Goal: Communication & Community: Answer question/provide support

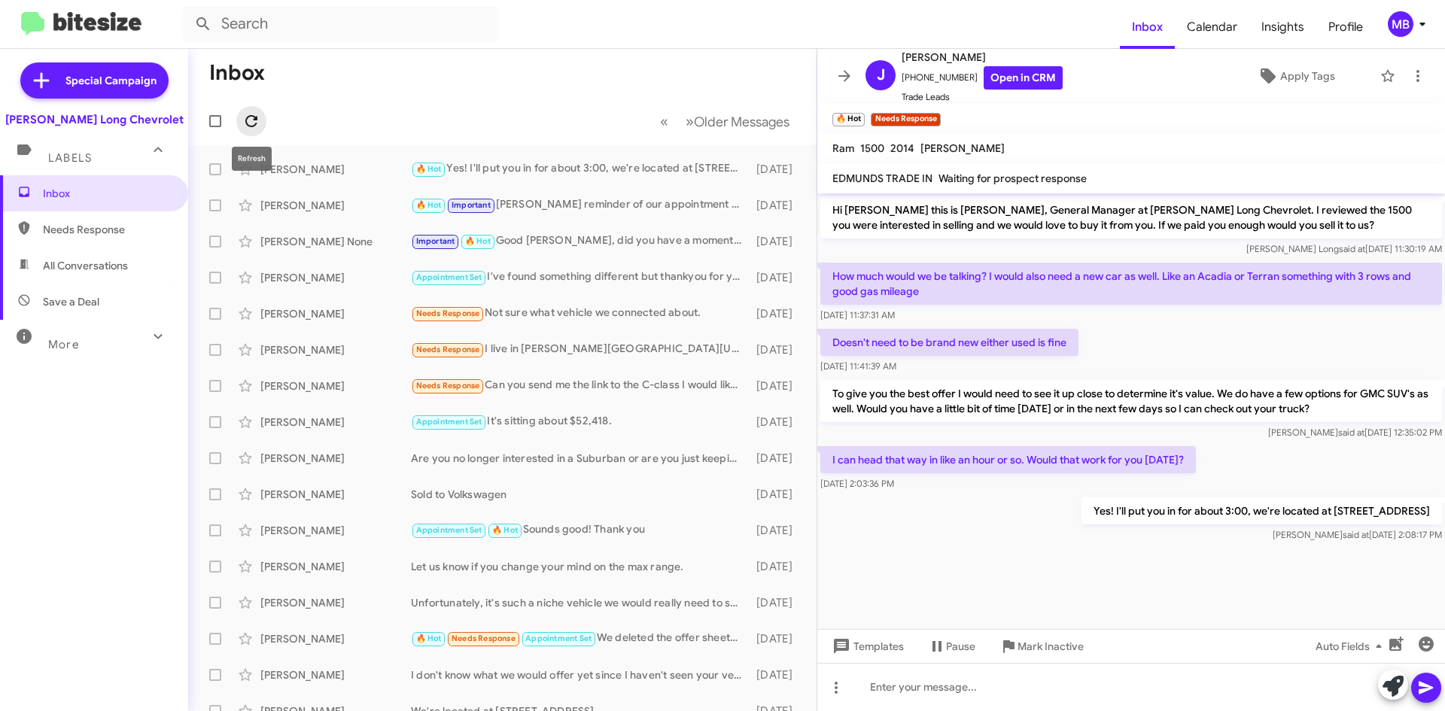
click at [245, 130] on button at bounding box center [251, 121] width 30 height 30
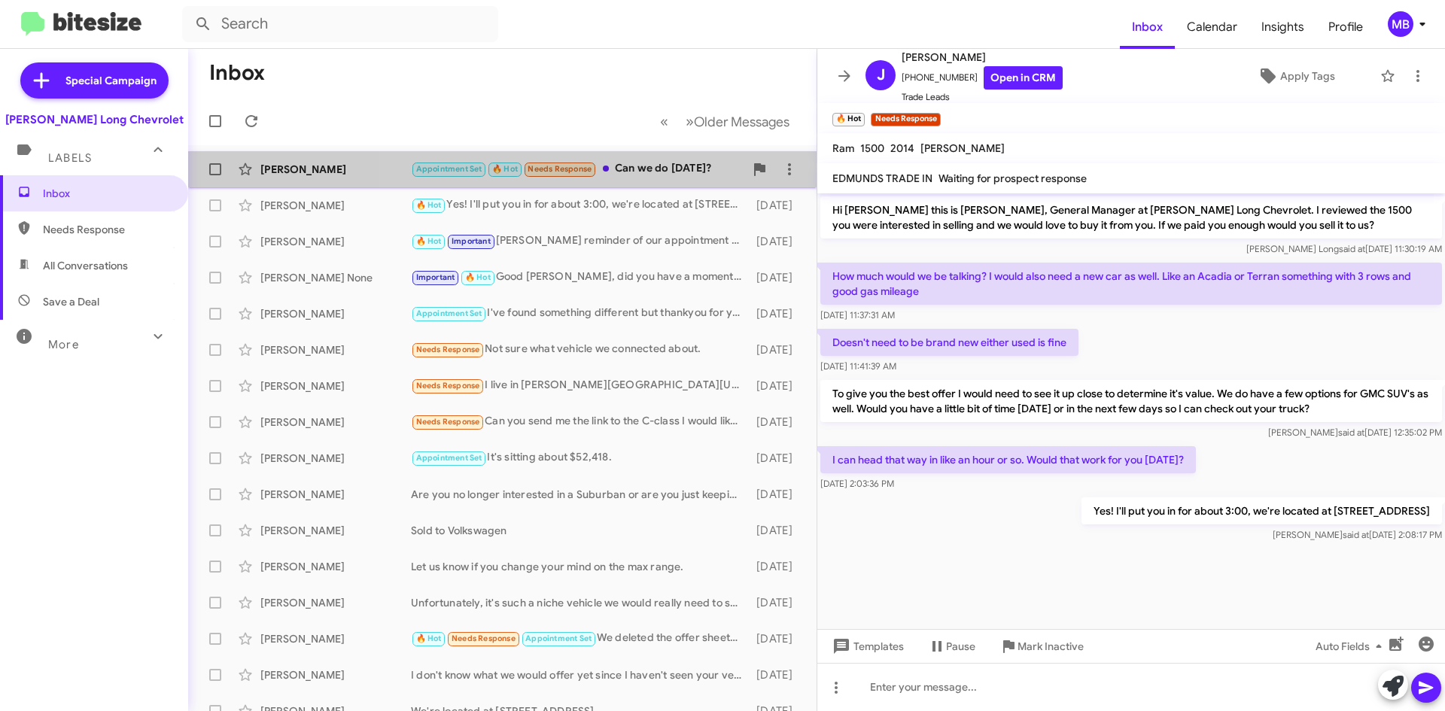
click at [623, 166] on div "Appointment Set 🔥 Hot Needs Response Can we do [DATE]?" at bounding box center [577, 168] width 333 height 17
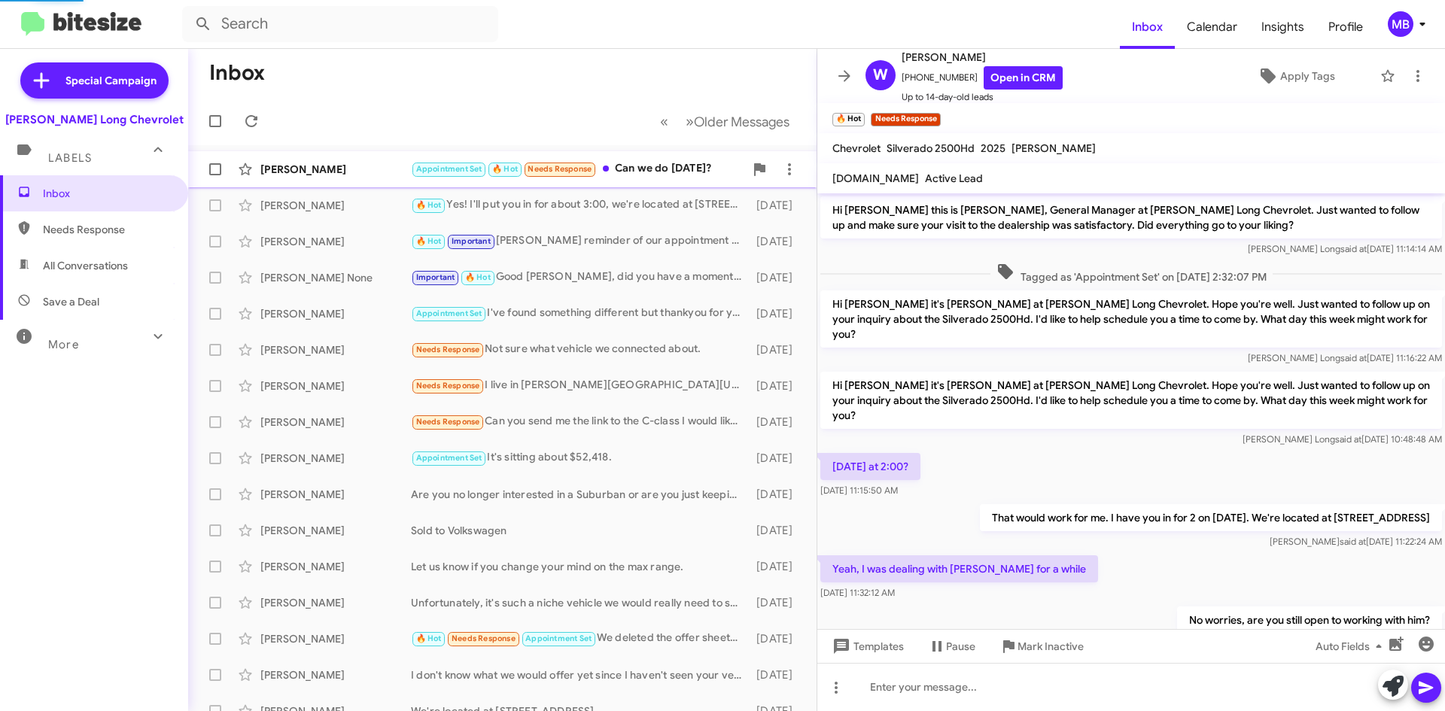
scroll to position [245, 0]
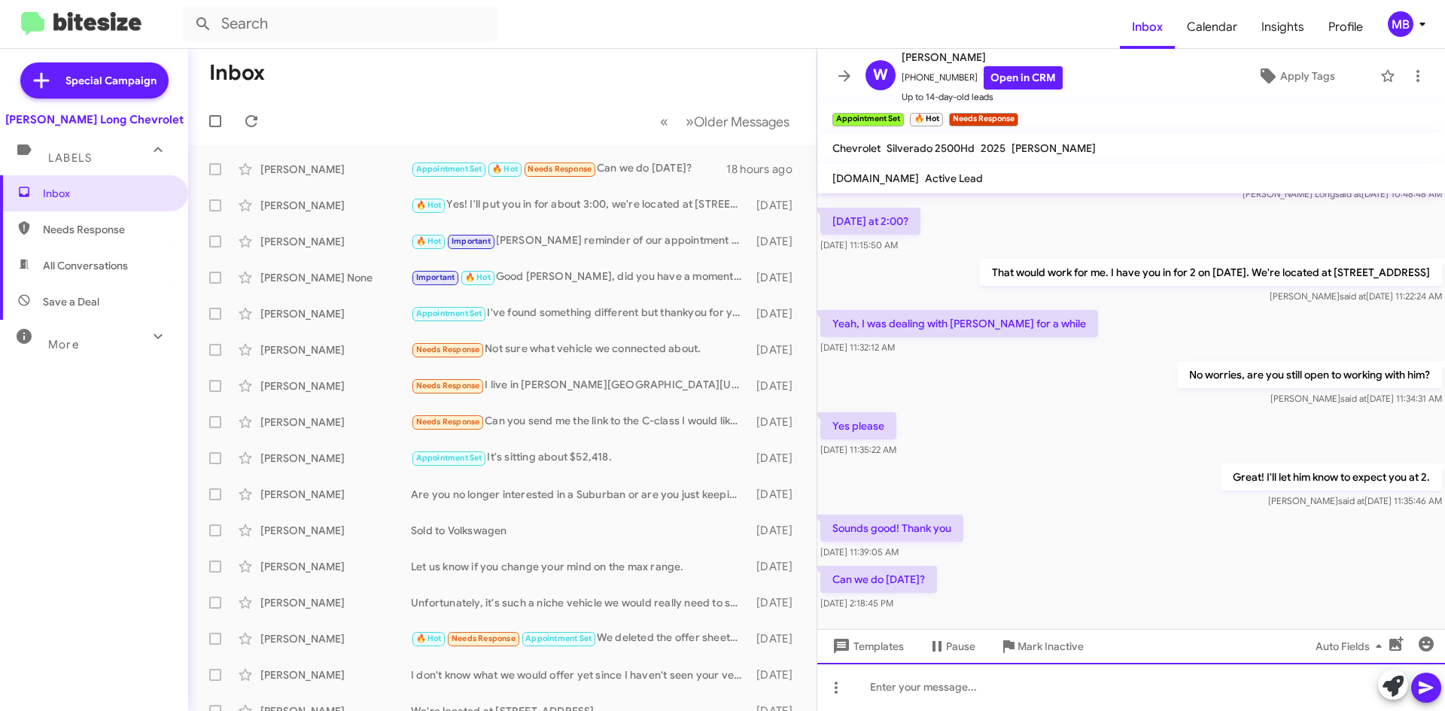
click at [1313, 677] on div at bounding box center [1131, 687] width 628 height 48
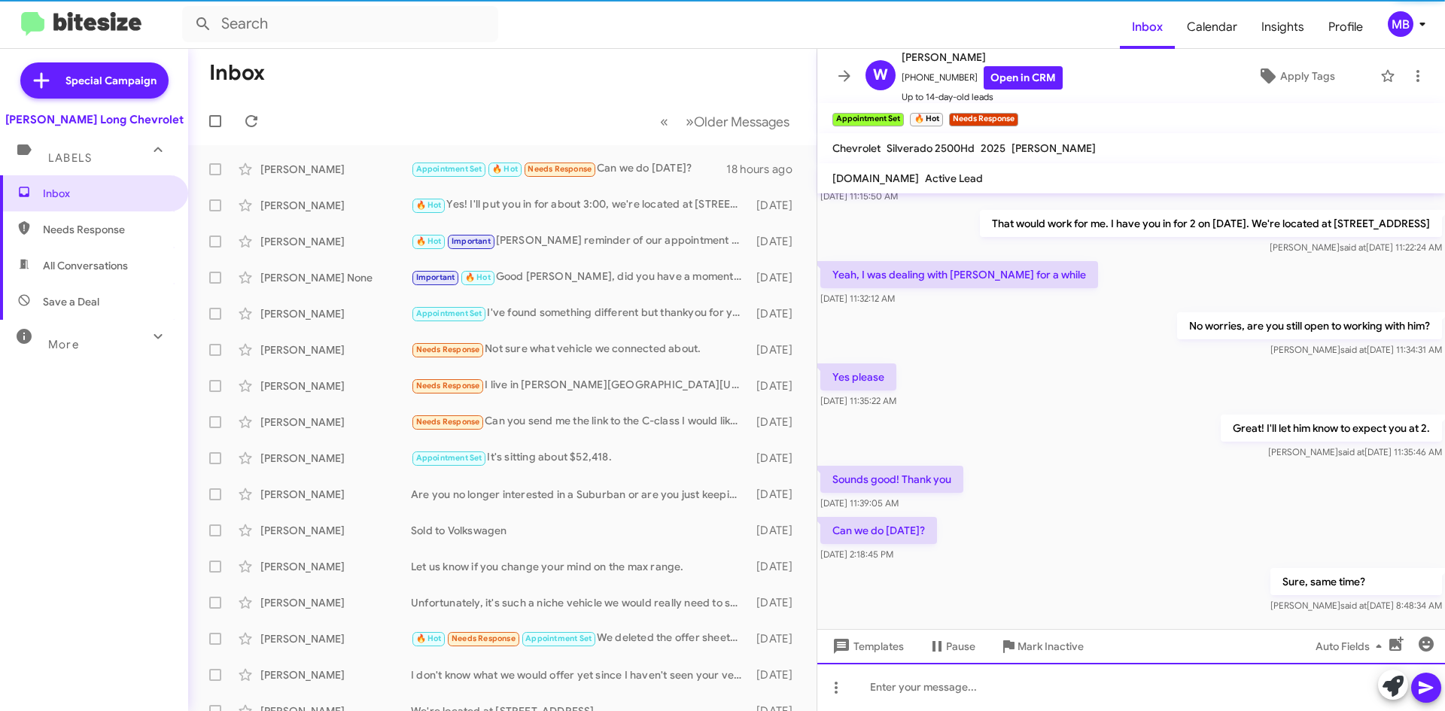
scroll to position [300, 0]
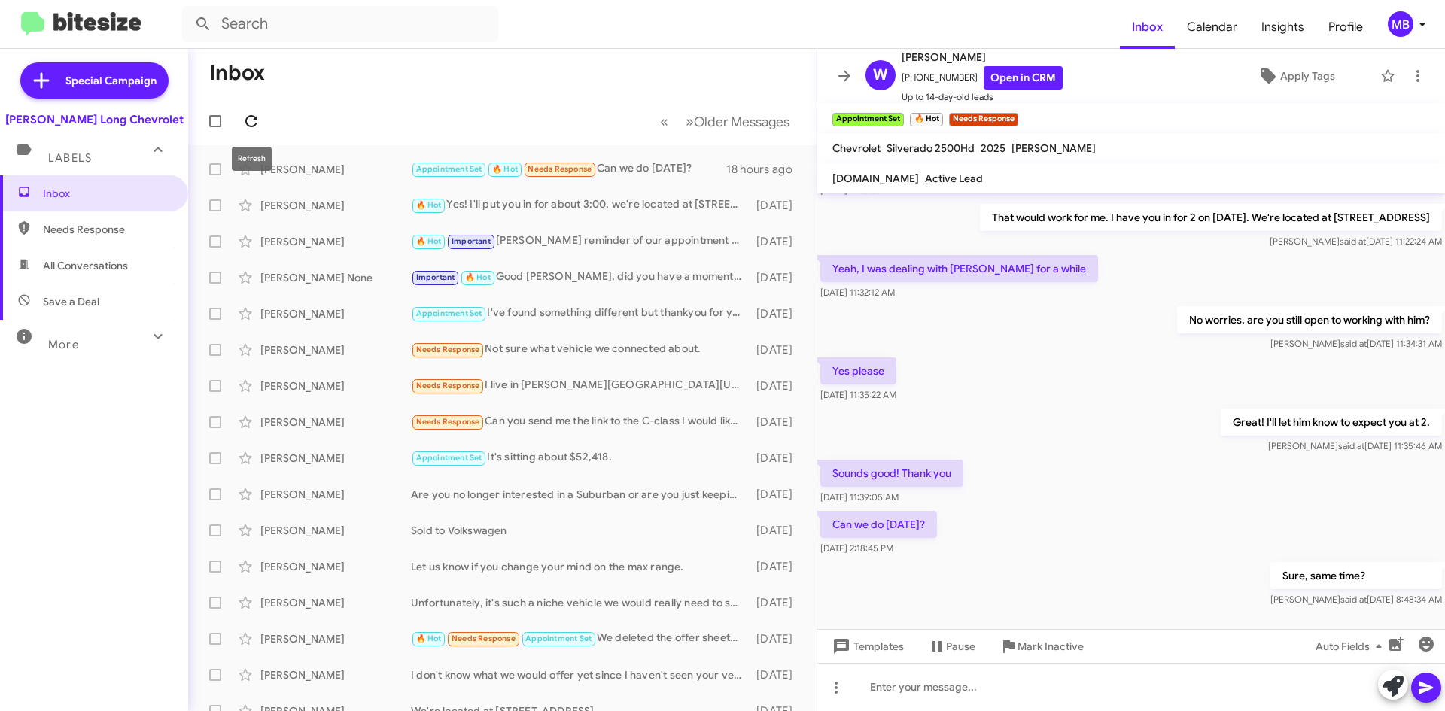
click at [258, 118] on icon at bounding box center [251, 121] width 18 height 18
click at [243, 124] on icon at bounding box center [251, 121] width 18 height 18
click at [240, 117] on span at bounding box center [251, 121] width 30 height 18
click at [260, 120] on icon at bounding box center [251, 121] width 18 height 18
click at [260, 115] on span at bounding box center [251, 121] width 30 height 18
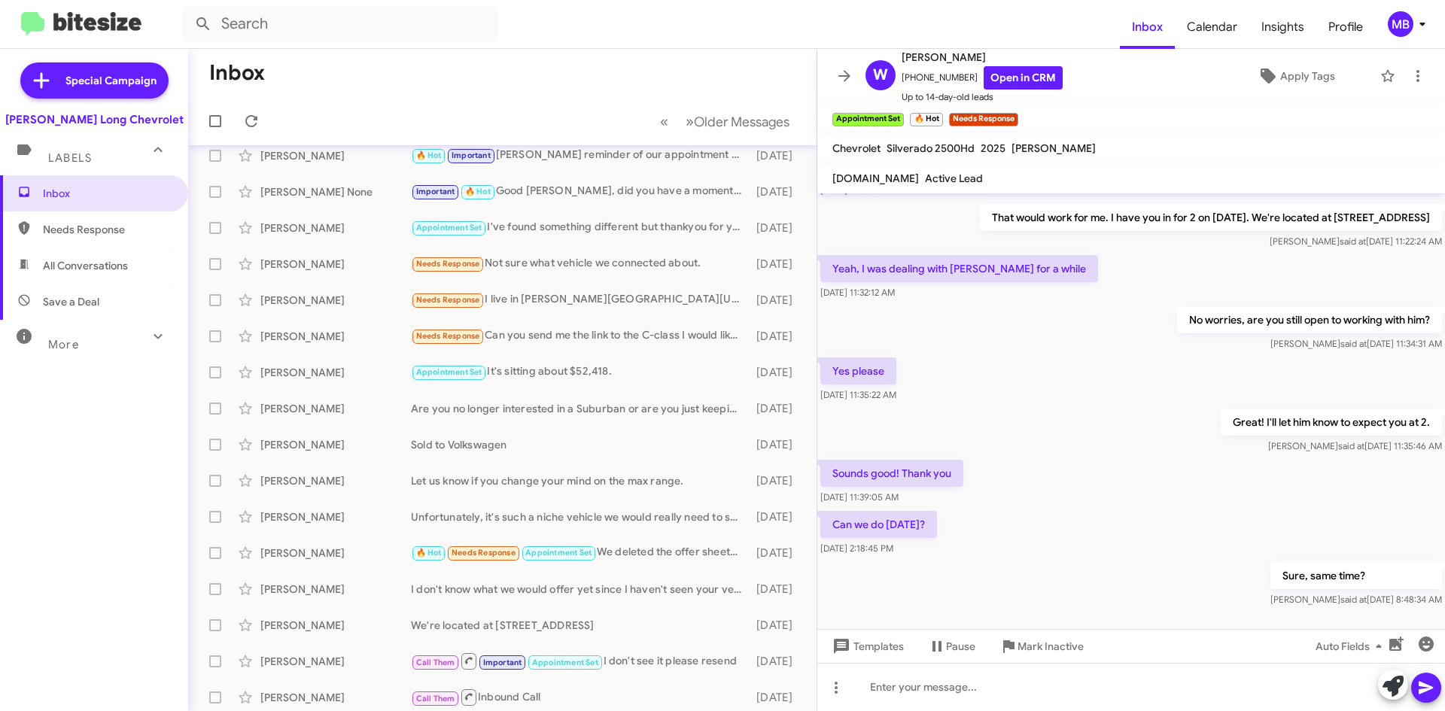
scroll to position [0, 0]
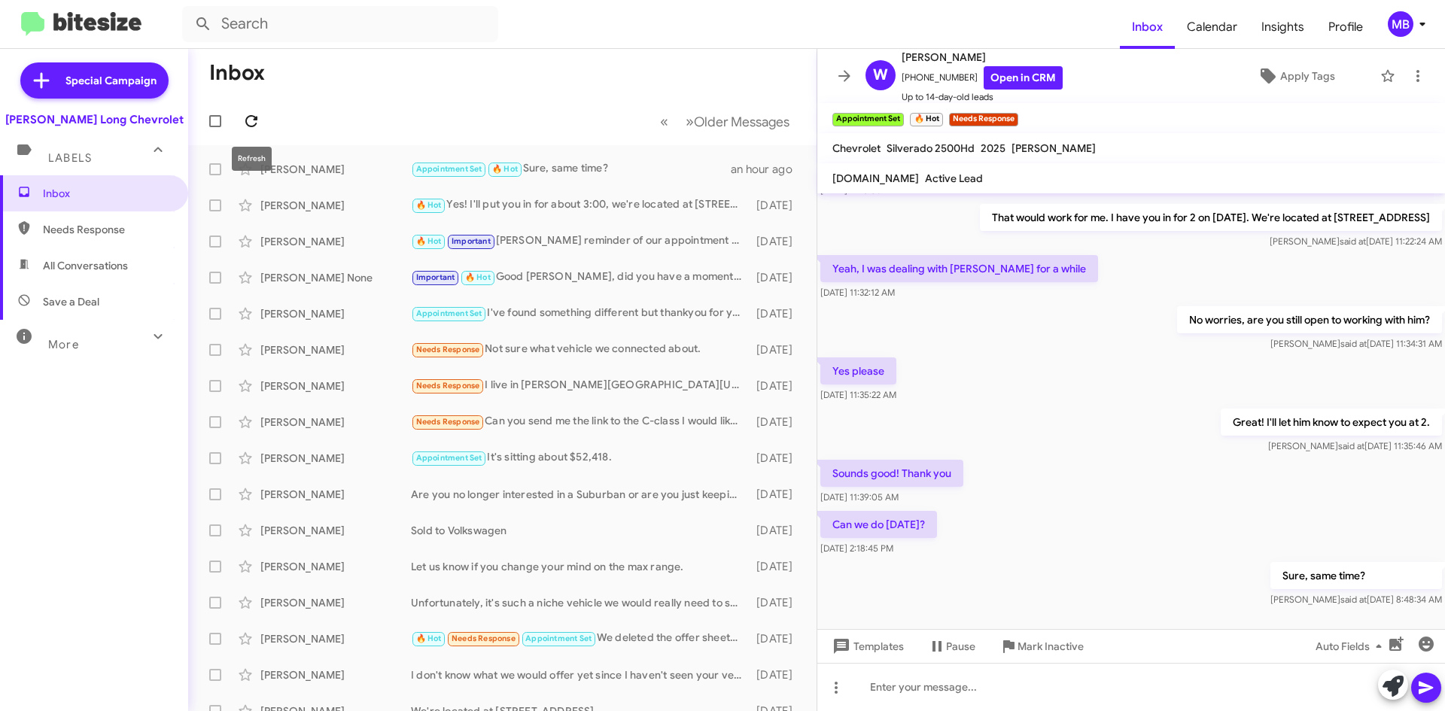
click at [255, 126] on icon at bounding box center [251, 121] width 12 height 12
